Goal: Information Seeking & Learning: Check status

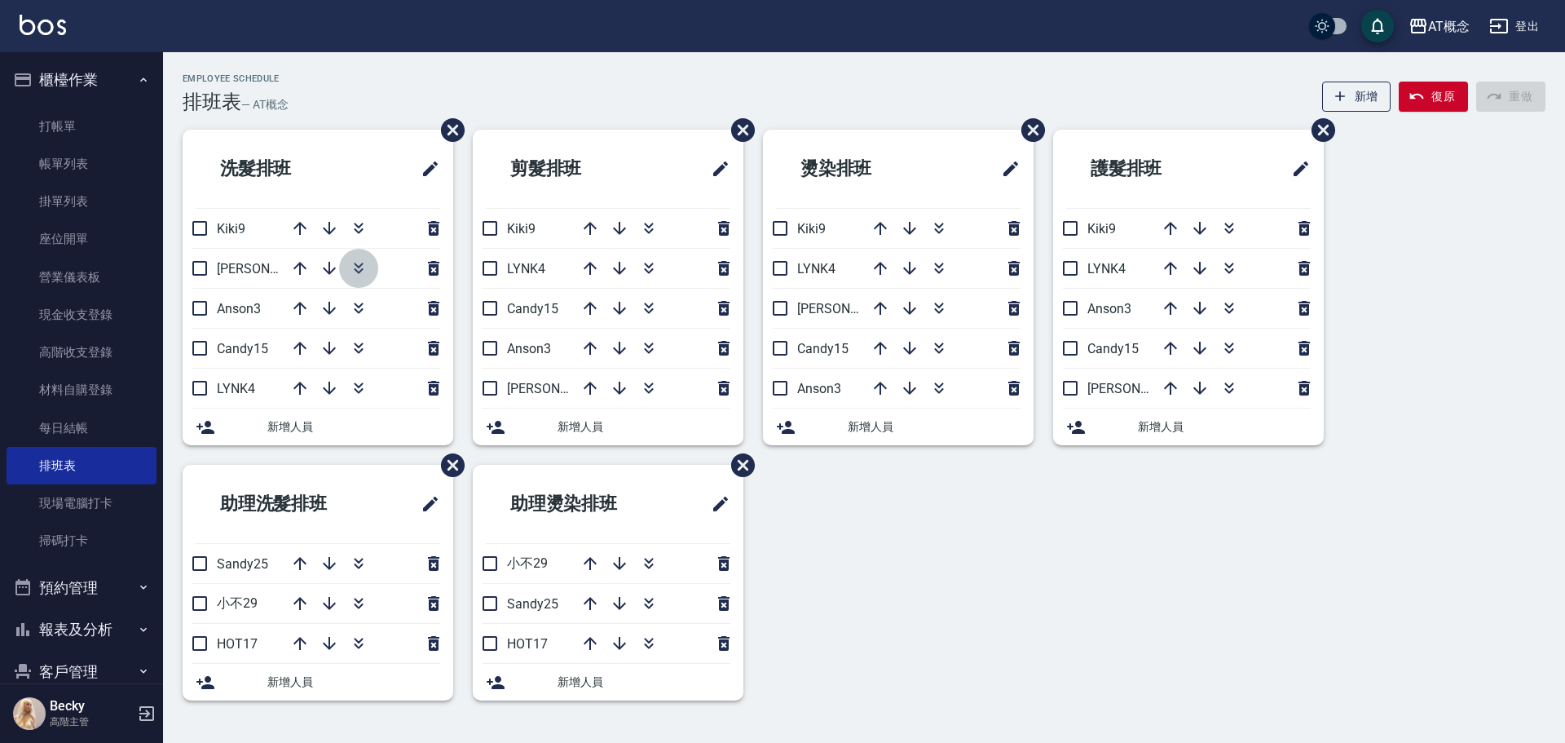
click at [359, 271] on icon "button" at bounding box center [359, 268] width 20 height 20
click at [359, 350] on icon "button" at bounding box center [359, 348] width 20 height 20
click at [649, 563] on icon "button" at bounding box center [649, 564] width 20 height 20
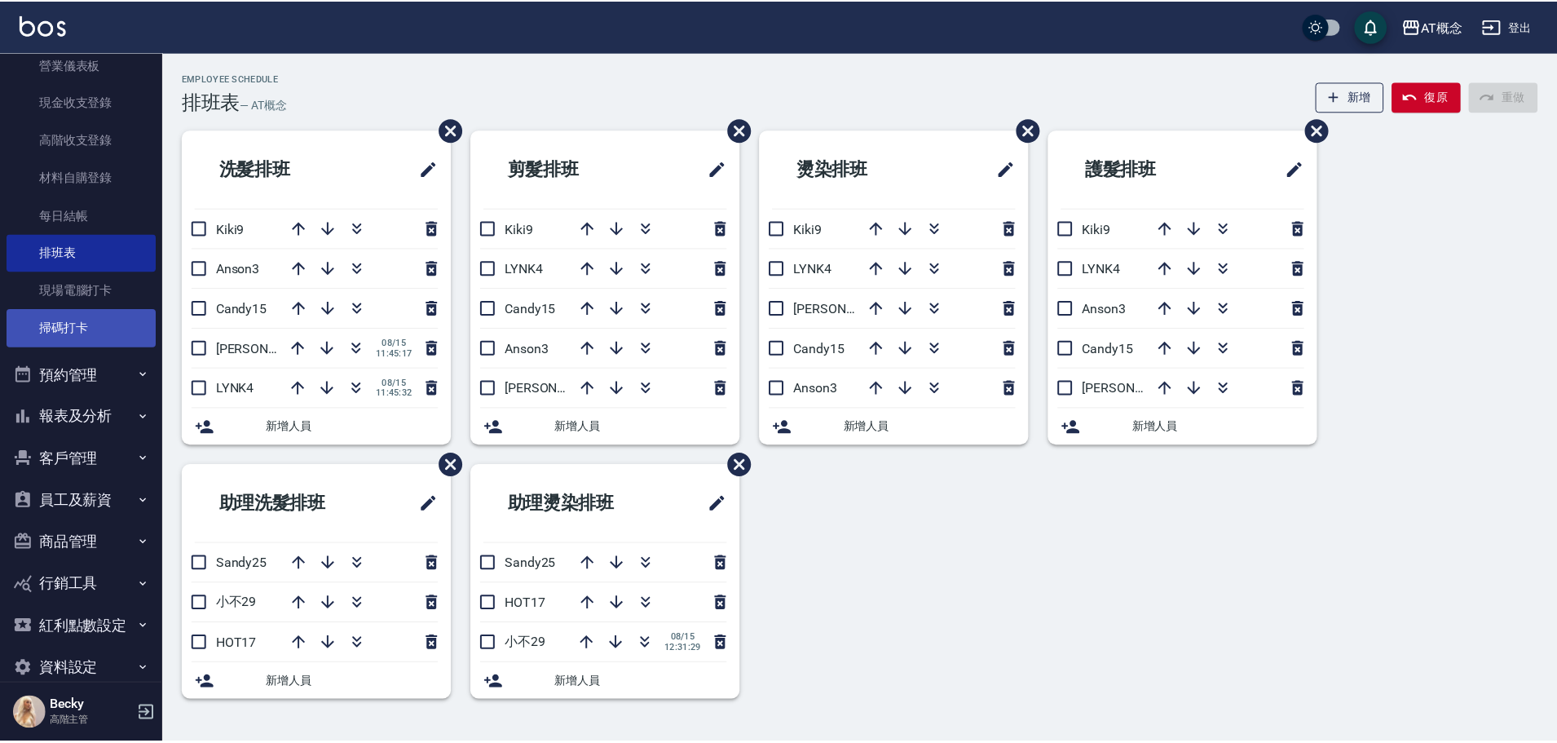
scroll to position [239, 0]
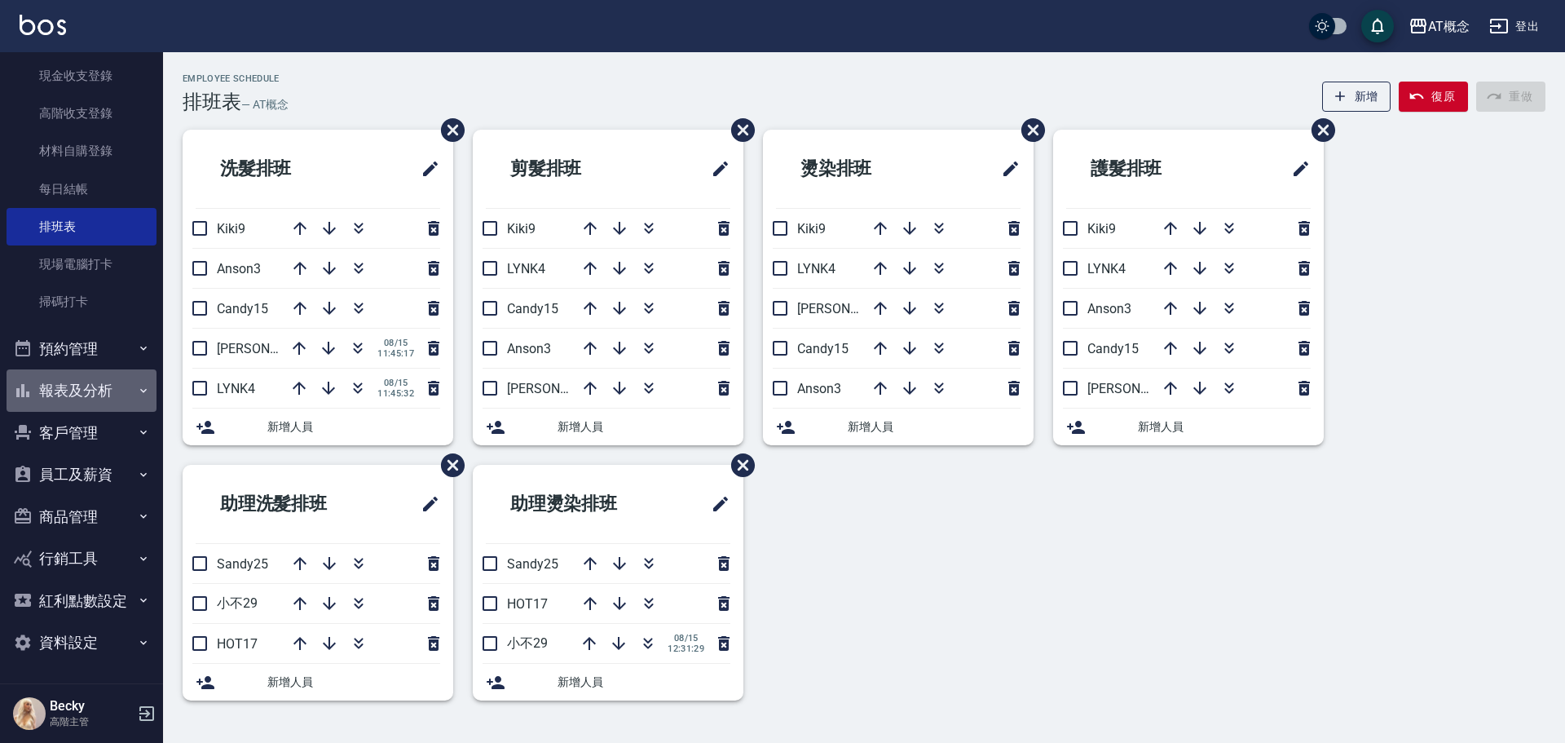
click at [112, 392] on button "報表及分析" at bounding box center [82, 390] width 150 height 42
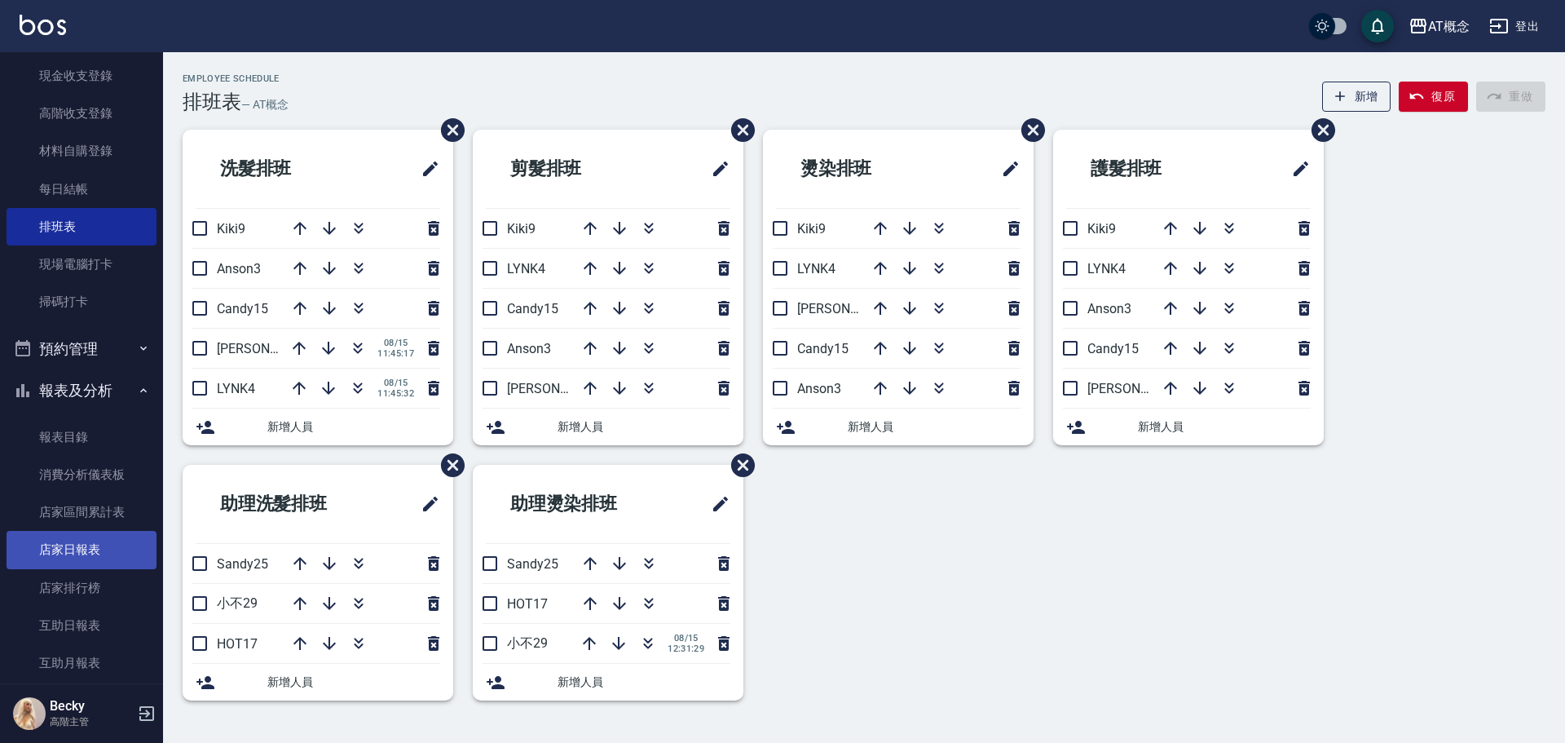
click at [78, 554] on link "店家日報表" at bounding box center [82, 549] width 150 height 37
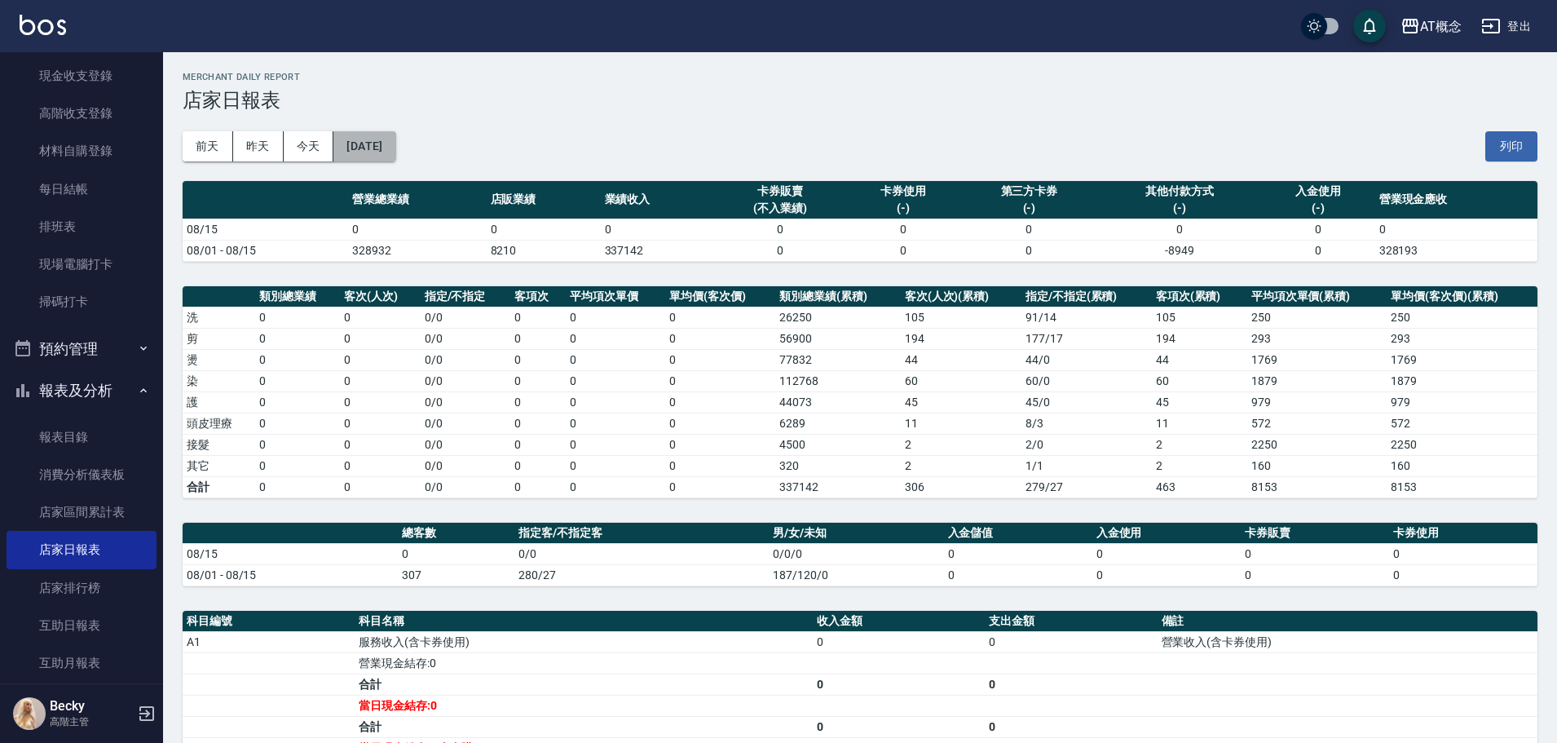
click at [391, 142] on button "[DATE]" at bounding box center [364, 146] width 62 height 30
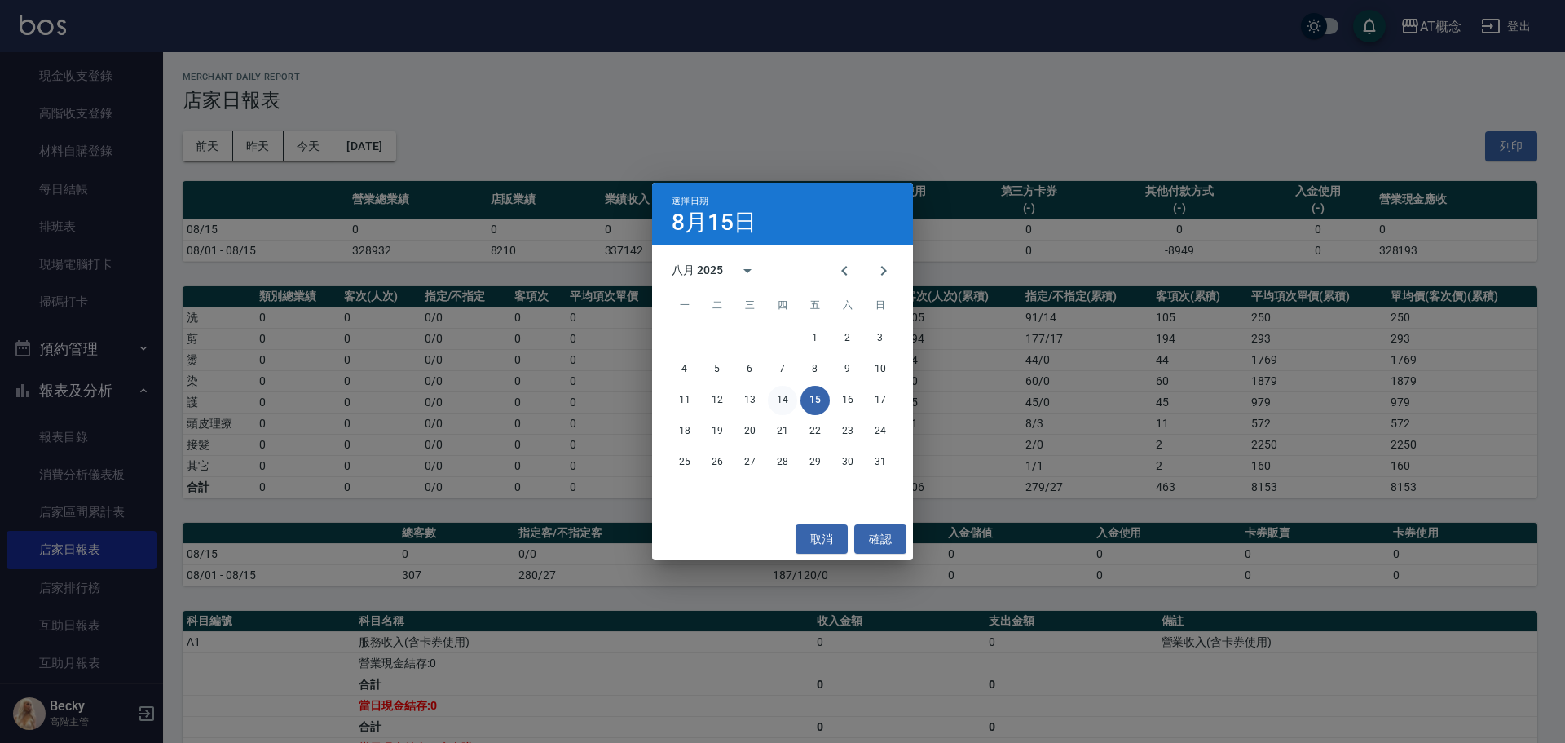
click at [771, 400] on button "14" at bounding box center [782, 400] width 29 height 29
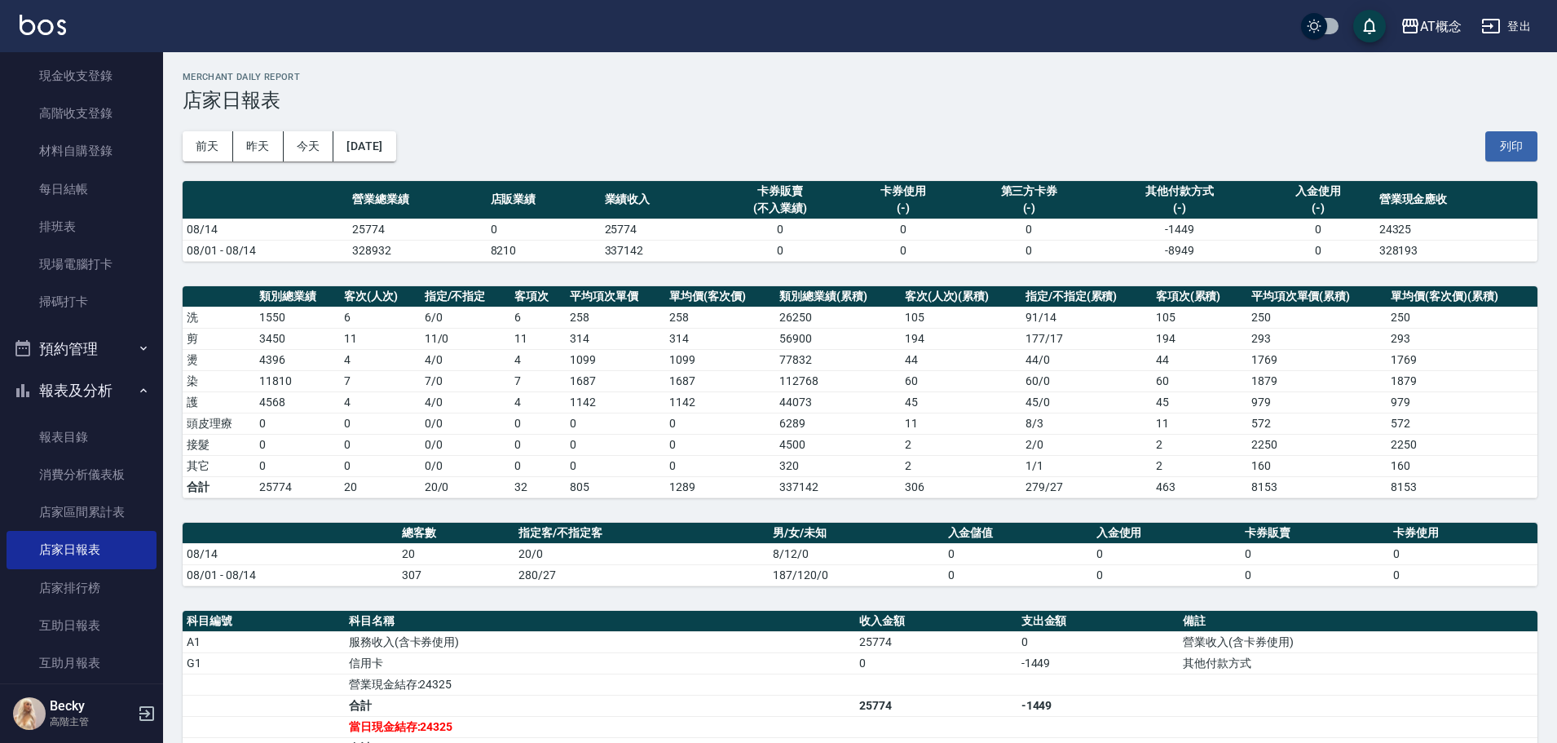
scroll to position [293, 0]
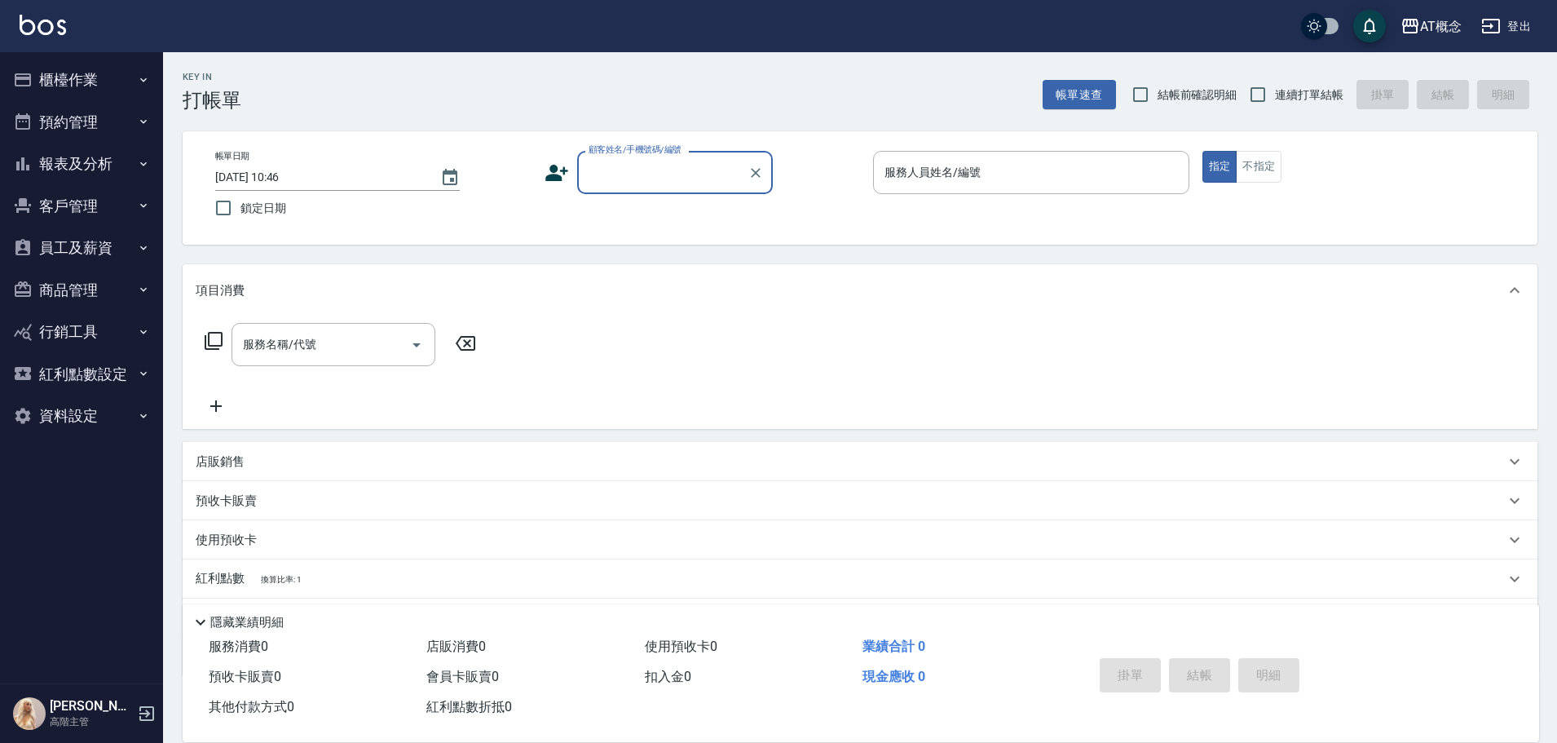
click at [77, 195] on button "客戶管理" at bounding box center [82, 206] width 150 height 42
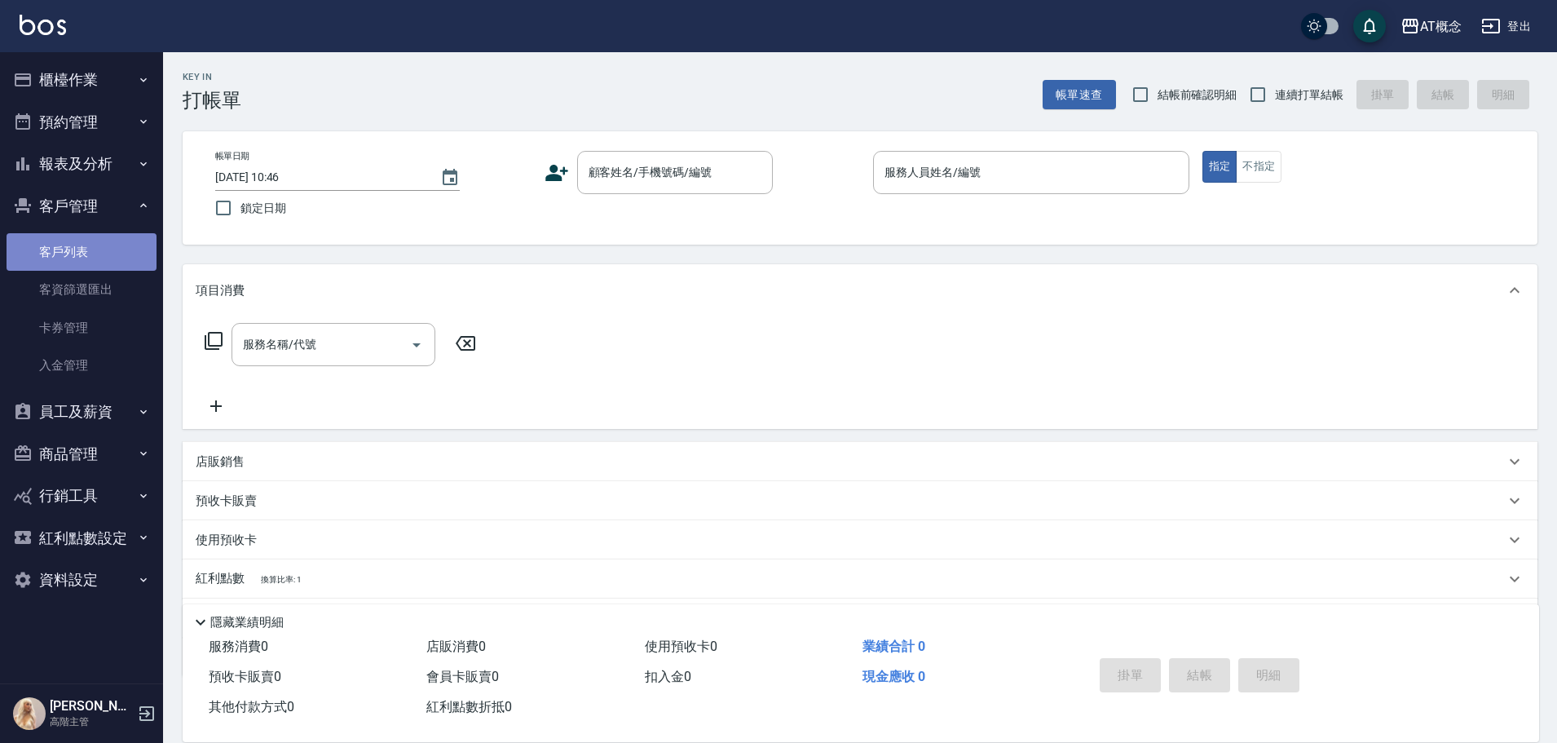
click at [74, 258] on link "客戶列表" at bounding box center [82, 251] width 150 height 37
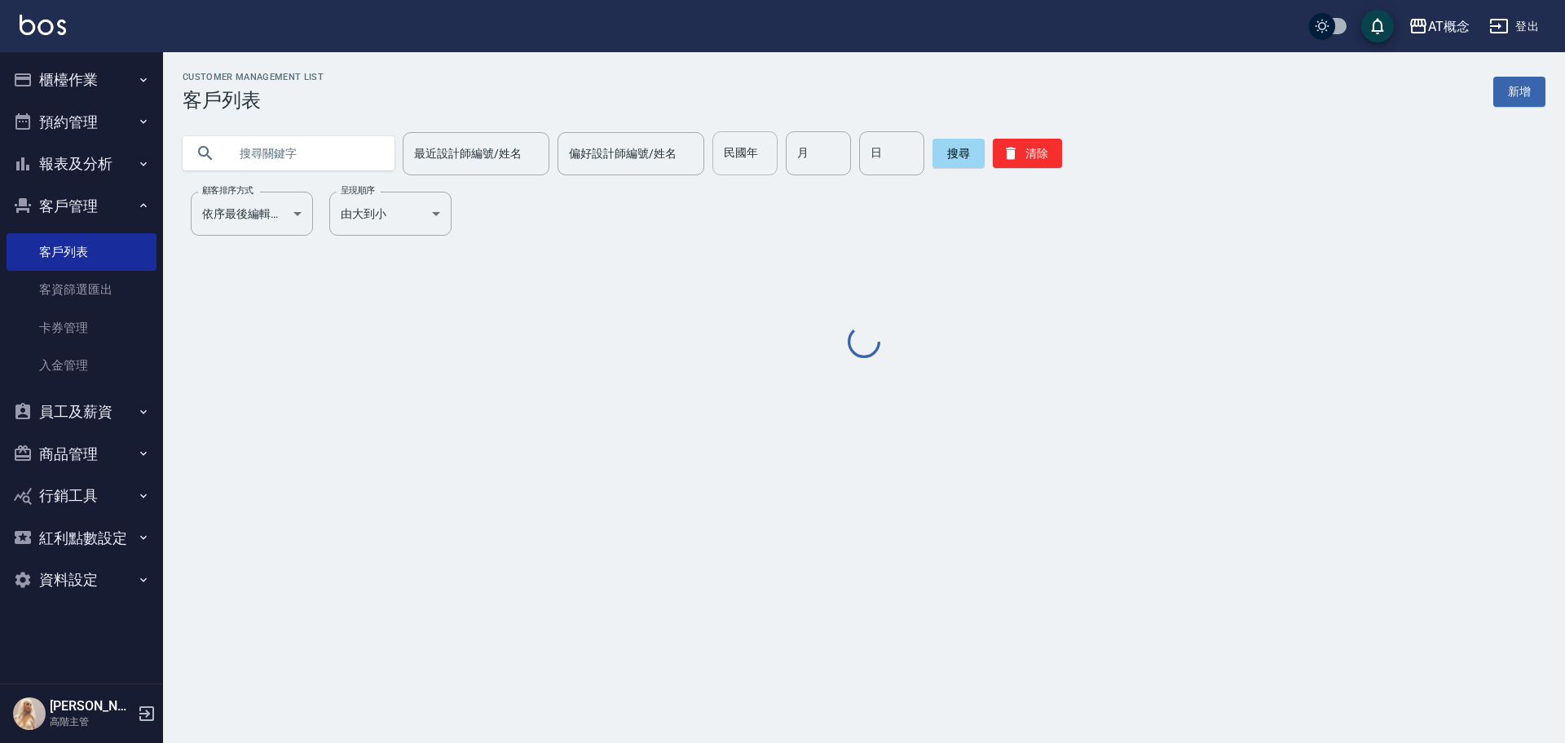
click at [729, 155] on input "民國年" at bounding box center [744, 153] width 65 height 44
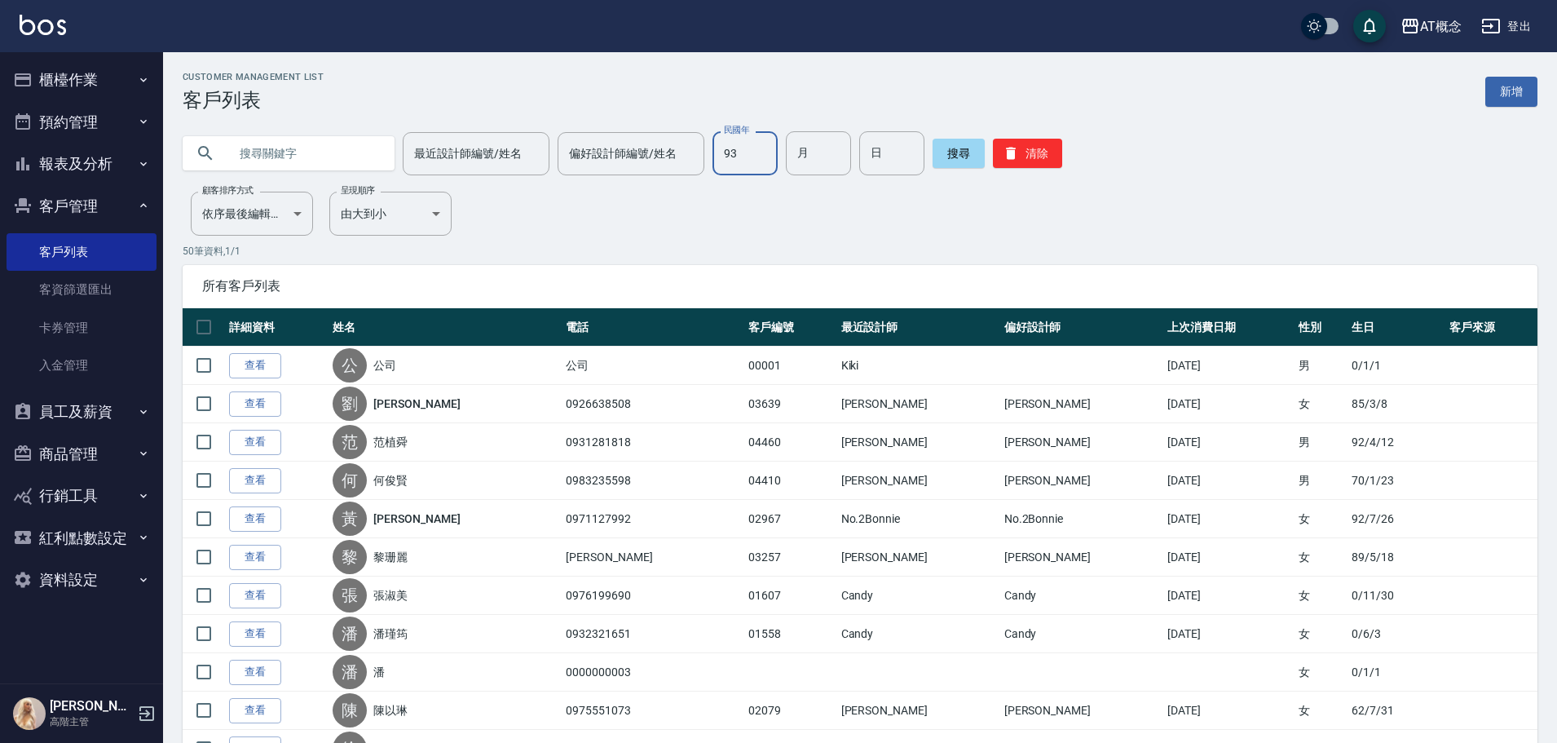
type input "93"
type input "10"
type input "05"
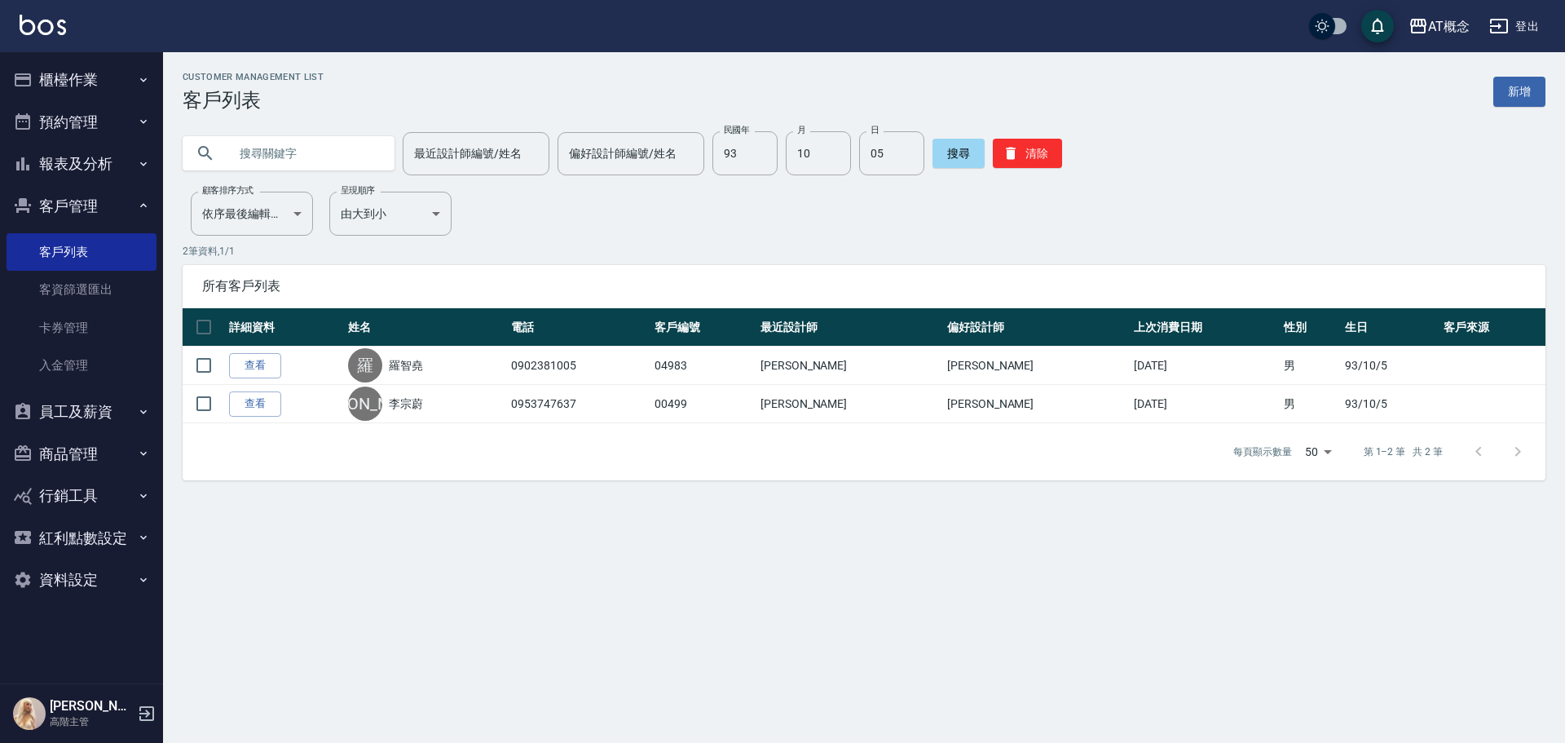
drag, startPoint x: 1051, startPoint y: 632, endPoint x: 1148, endPoint y: 704, distance: 121.1
click at [1148, 704] on div "Customer Management List 客戶列表 新增 最近設計師編號/姓名 最近設計師編號/姓名 偏好設計師編號/姓名 偏好設計師編號/姓名 民國…" at bounding box center [782, 371] width 1565 height 743
